Goal: Task Accomplishment & Management: Use online tool/utility

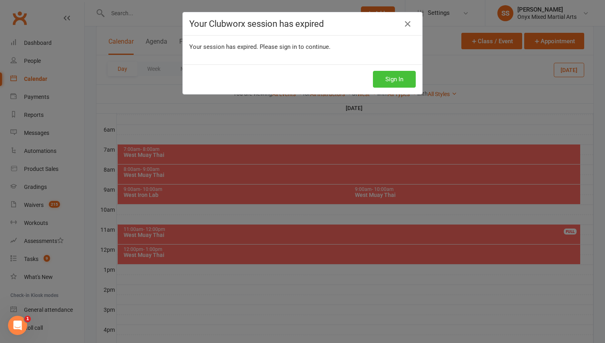
click at [400, 86] on button "Sign In" at bounding box center [394, 79] width 43 height 17
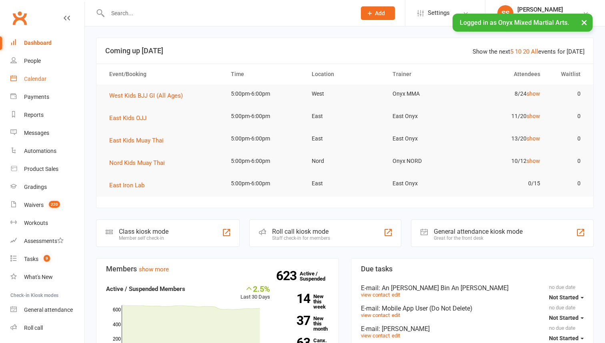
click at [40, 82] on link "Calendar" at bounding box center [47, 79] width 74 height 18
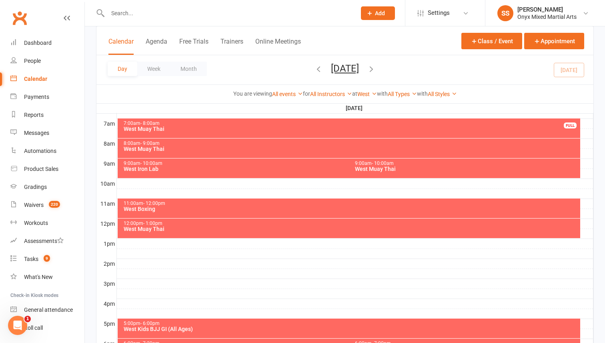
scroll to position [186, 0]
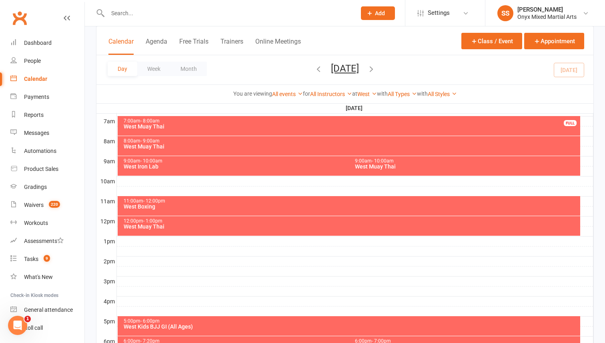
click at [218, 222] on div "12:00pm - 1:00pm" at bounding box center [350, 220] width 455 height 5
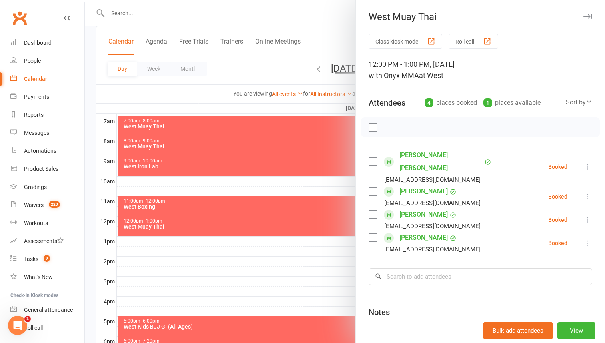
click at [373, 128] on label at bounding box center [372, 127] width 8 height 8
click at [389, 128] on icon "button" at bounding box center [390, 127] width 9 height 9
click at [372, 129] on label at bounding box center [372, 127] width 8 height 8
click at [305, 198] on div at bounding box center [345, 171] width 520 height 343
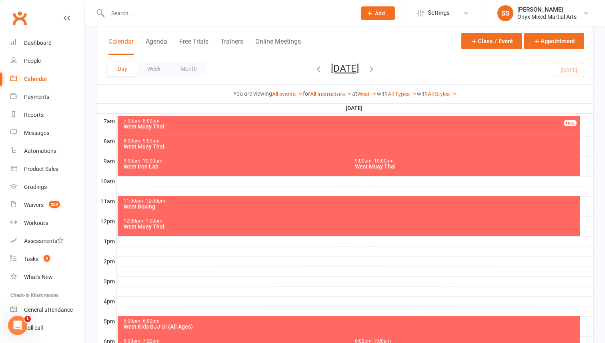
click at [303, 204] on div "West Boxing" at bounding box center [350, 207] width 455 height 6
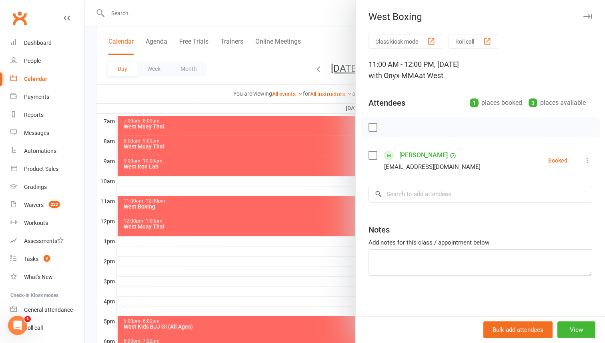
click at [589, 160] on icon at bounding box center [587, 160] width 8 height 8
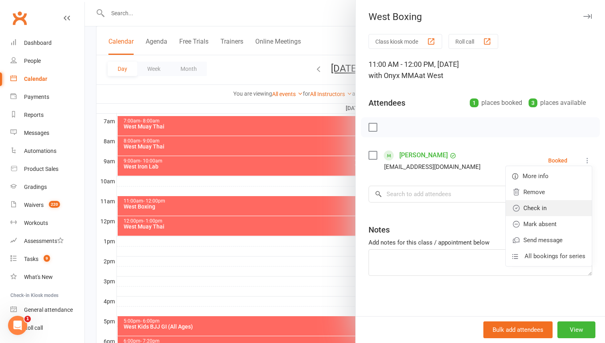
click at [555, 211] on link "Check in" at bounding box center [548, 208] width 86 height 16
